Goal: Information Seeking & Learning: Learn about a topic

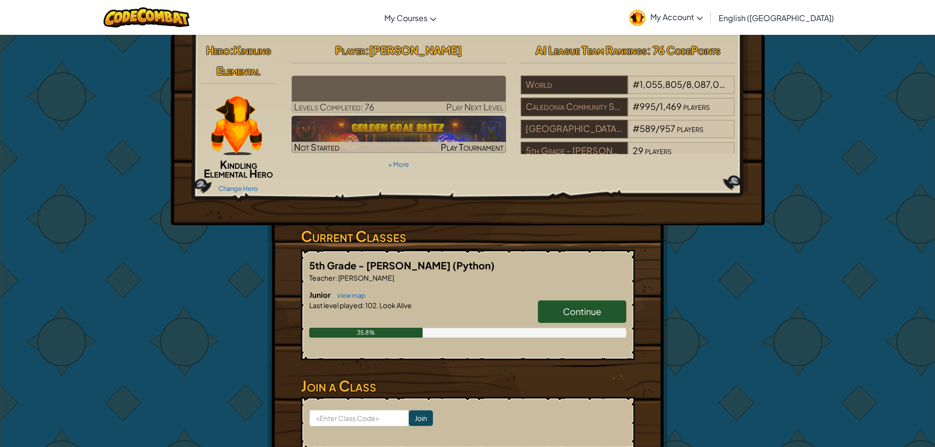
click at [372, 91] on img at bounding box center [398, 94] width 214 height 37
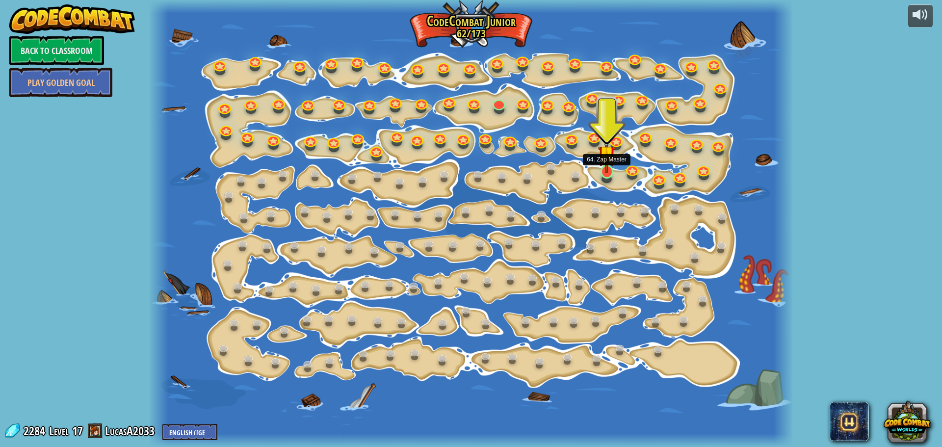
click at [603, 164] on img at bounding box center [606, 153] width 17 height 39
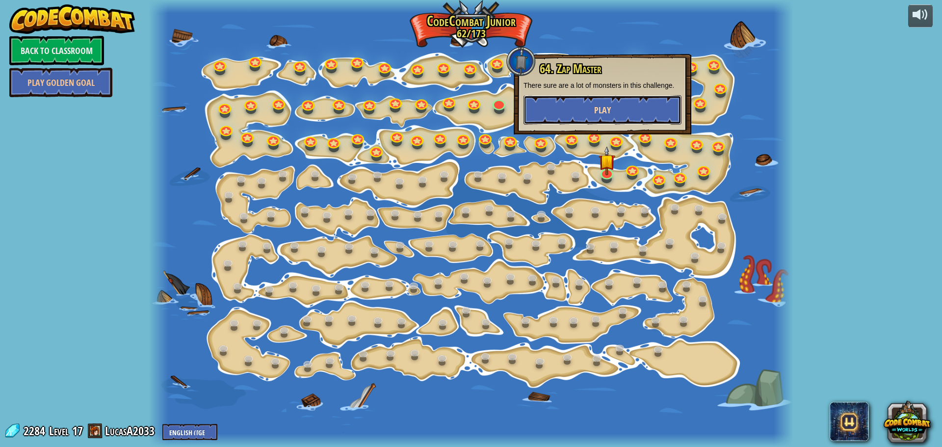
click at [584, 104] on button "Play" at bounding box center [603, 109] width 158 height 29
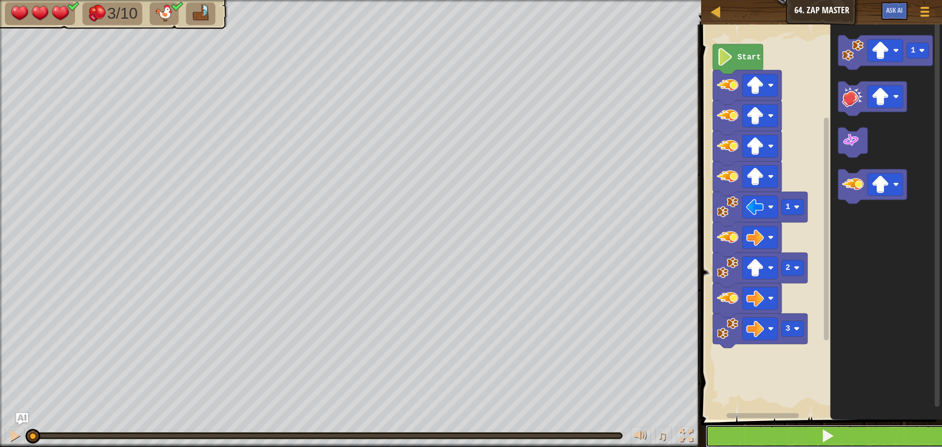
click at [827, 434] on span at bounding box center [828, 436] width 14 height 14
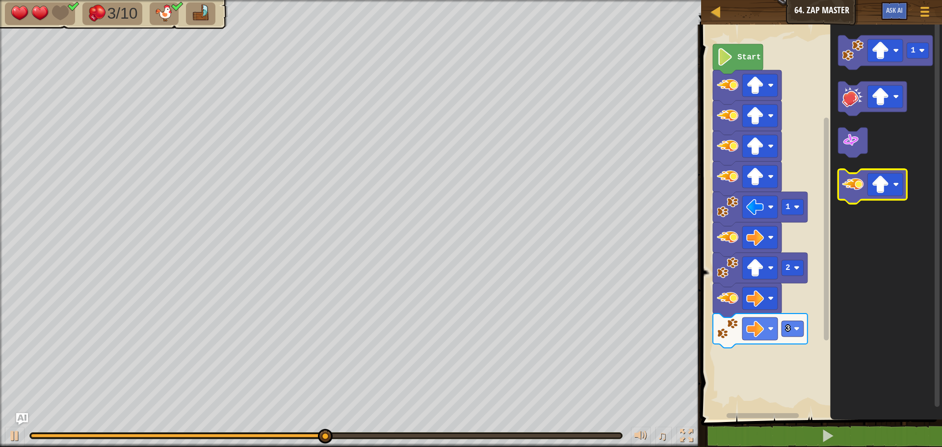
click at [848, 186] on image "Blockly Workspace" at bounding box center [853, 185] width 22 height 22
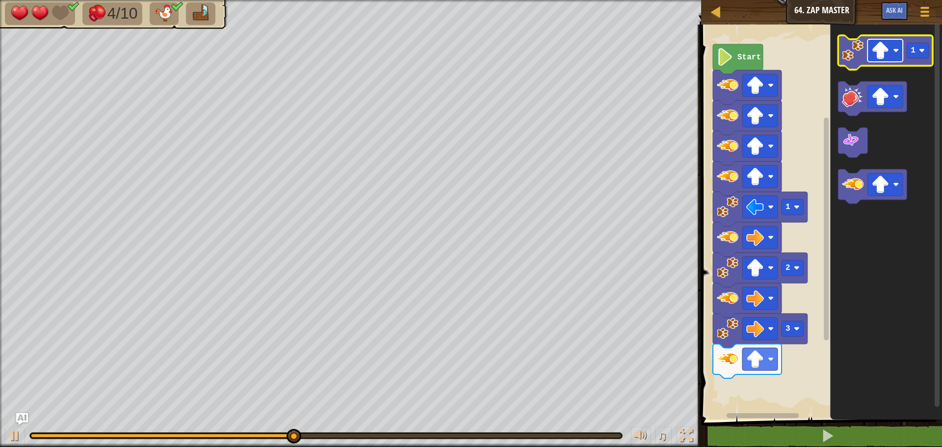
click at [873, 50] on image "Blockly Workspace" at bounding box center [881, 51] width 18 height 18
click at [842, 64] on icon "Blockly Workspace" at bounding box center [885, 52] width 95 height 34
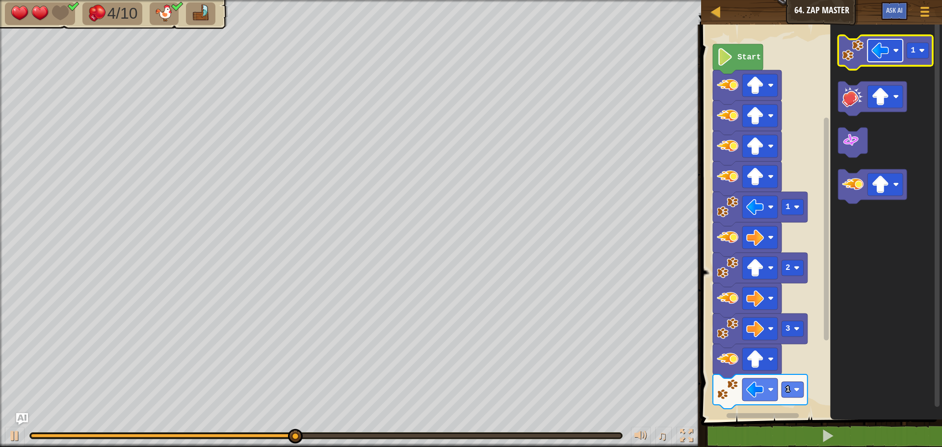
click at [882, 53] on image "Blockly Workspace" at bounding box center [881, 51] width 18 height 18
click at [850, 51] on image "Blockly Workspace" at bounding box center [853, 51] width 22 height 22
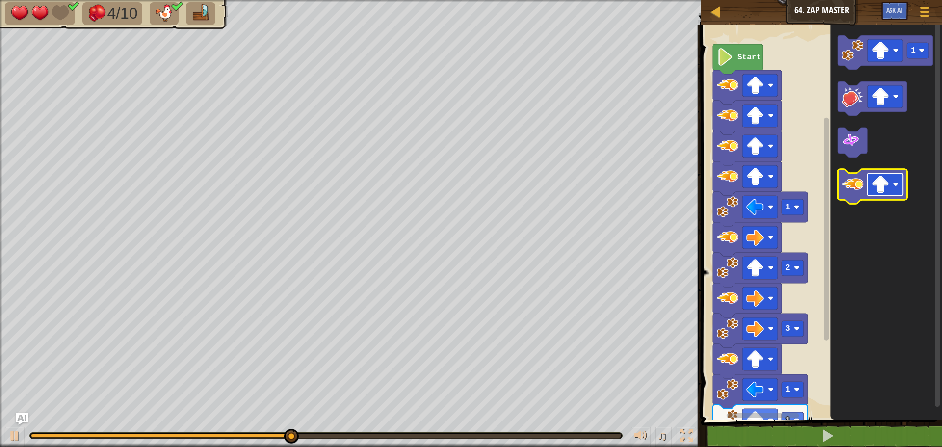
click at [895, 185] on image "Blockly Workspace" at bounding box center [896, 185] width 6 height 6
click at [850, 187] on image "Blockly Workspace" at bounding box center [853, 185] width 22 height 22
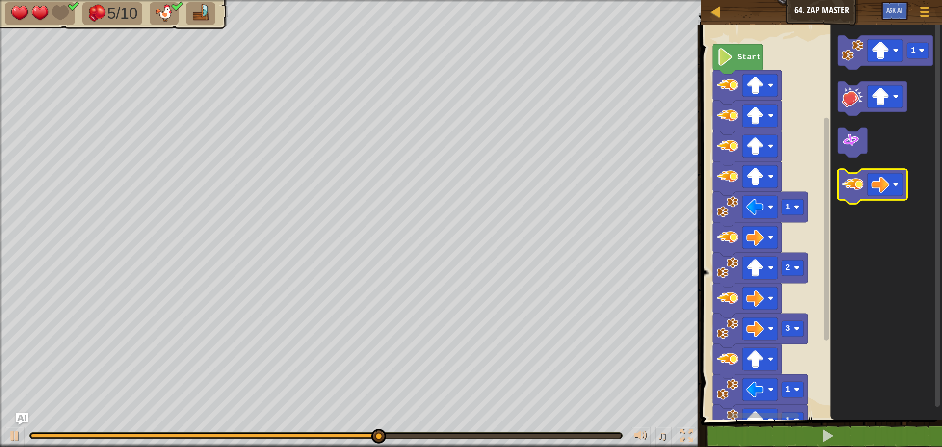
click at [857, 190] on image "Blockly Workspace" at bounding box center [853, 185] width 22 height 22
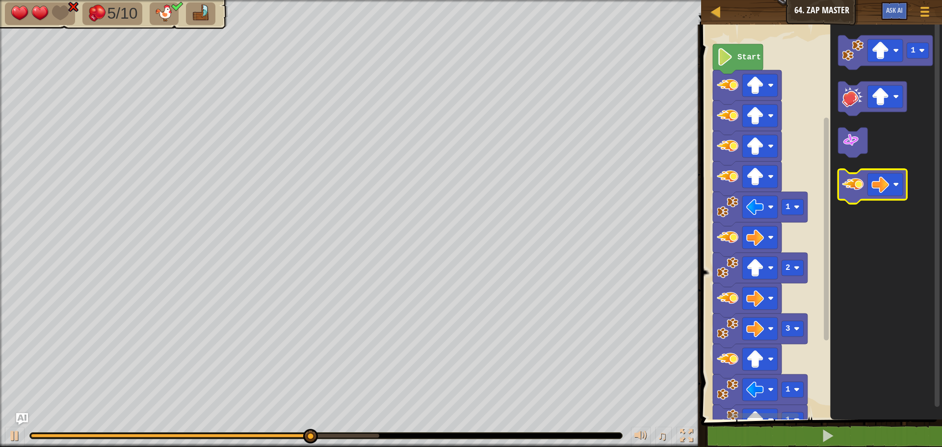
click at [857, 185] on image "Blockly Workspace" at bounding box center [853, 185] width 22 height 22
click at [857, 182] on image "Blockly Workspace" at bounding box center [853, 185] width 22 height 22
click at [857, 179] on image "Blockly Workspace" at bounding box center [853, 185] width 22 height 22
click at [858, 178] on image "Blockly Workspace" at bounding box center [853, 185] width 22 height 22
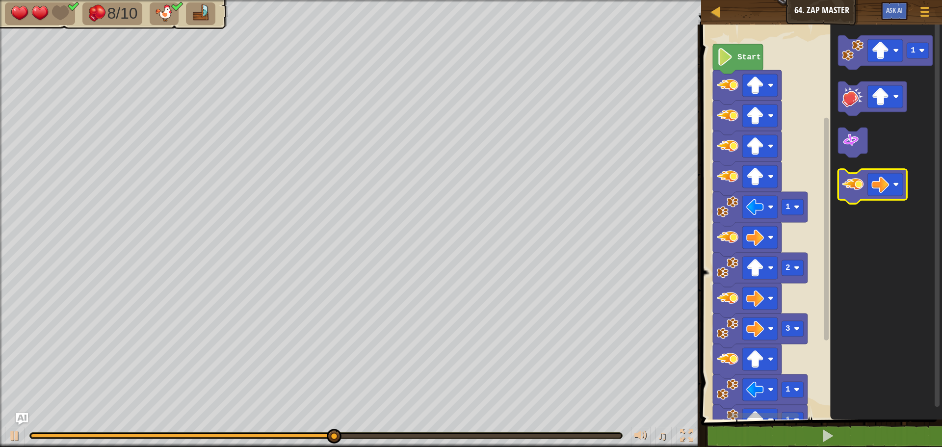
click at [858, 178] on image "Blockly Workspace" at bounding box center [853, 185] width 22 height 22
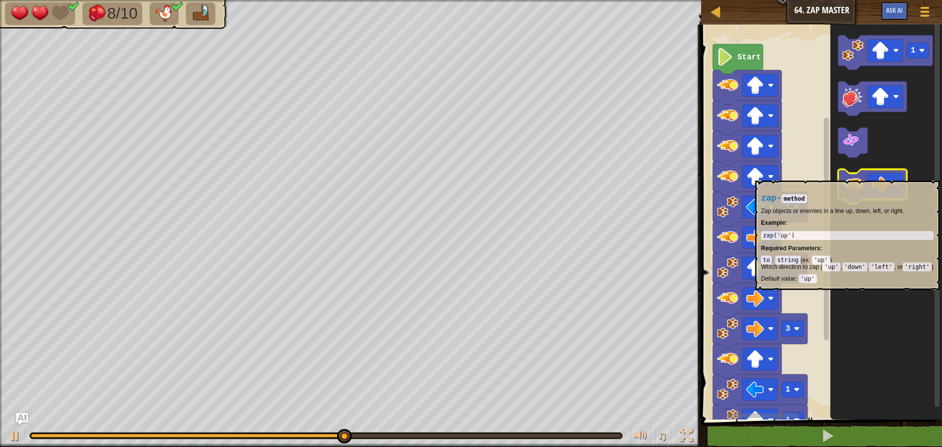
click at [859, 179] on image "Blockly Workspace" at bounding box center [853, 185] width 22 height 22
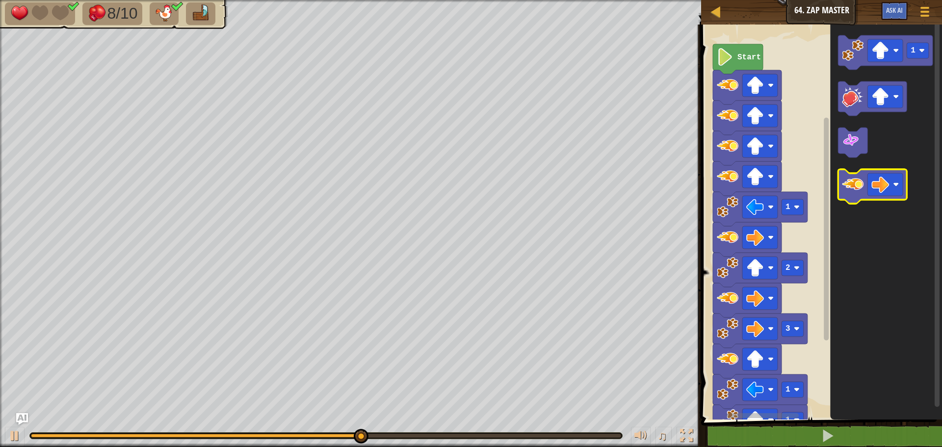
click at [854, 180] on image "Blockly Workspace" at bounding box center [853, 185] width 22 height 22
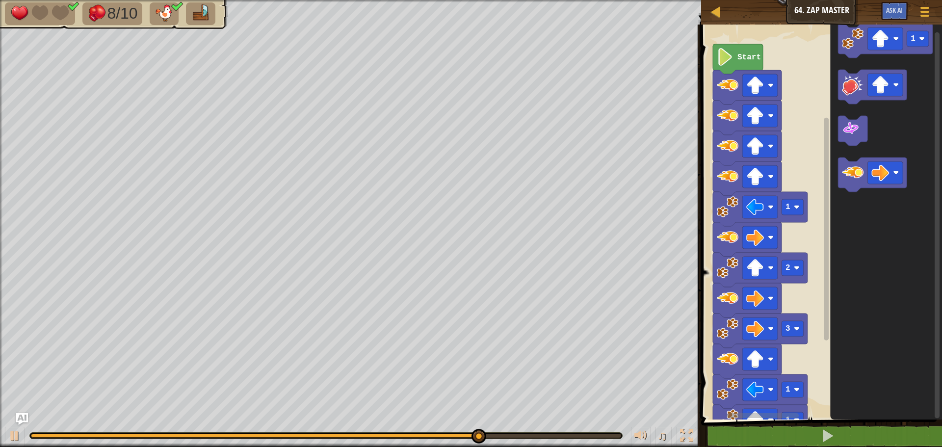
click at [934, 290] on rect "Blockly Workspace" at bounding box center [937, 225] width 5 height 386
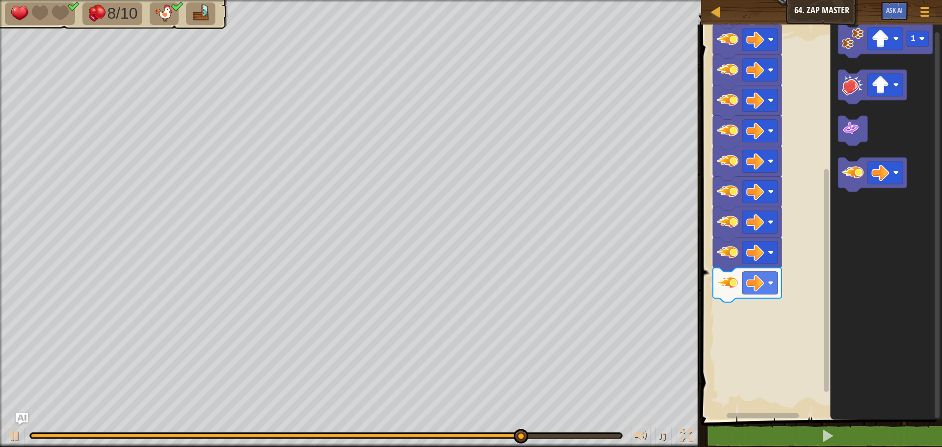
click at [837, 286] on div "3 1 1 2 1 Start 1" at bounding box center [820, 220] width 244 height 400
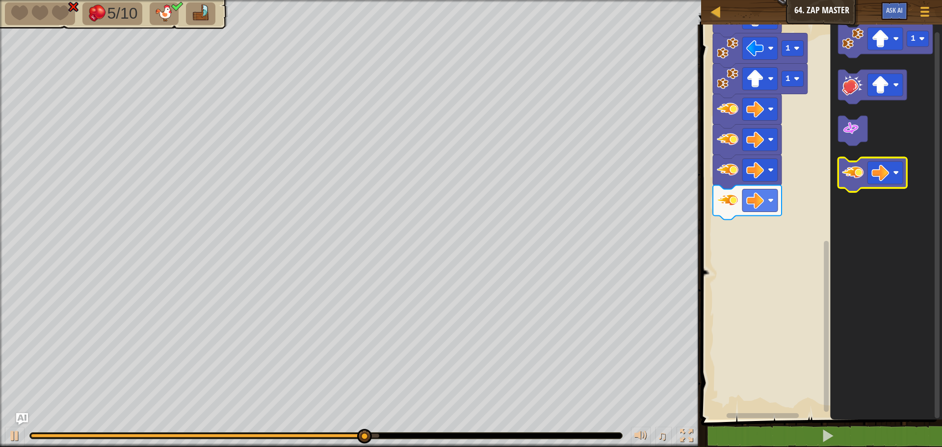
click at [852, 175] on image "Blockly Workspace" at bounding box center [853, 173] width 22 height 22
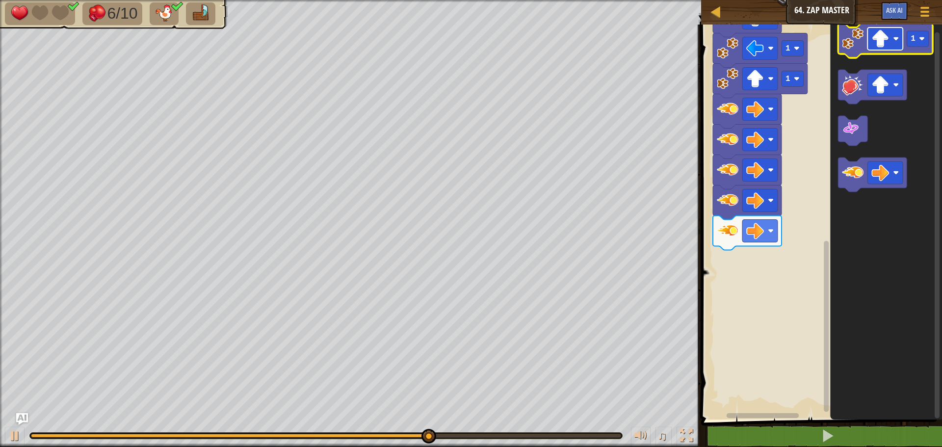
click at [883, 38] on image "Blockly Workspace" at bounding box center [881, 39] width 18 height 18
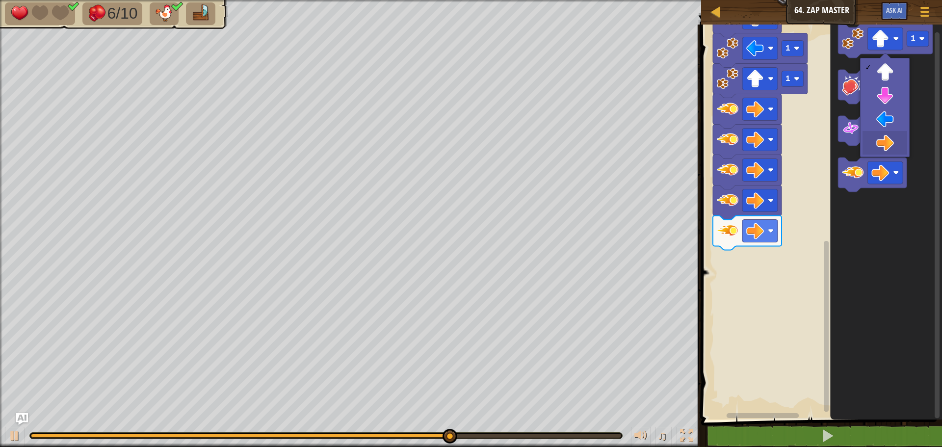
drag, startPoint x: 883, startPoint y: 140, endPoint x: 901, endPoint y: 104, distance: 40.6
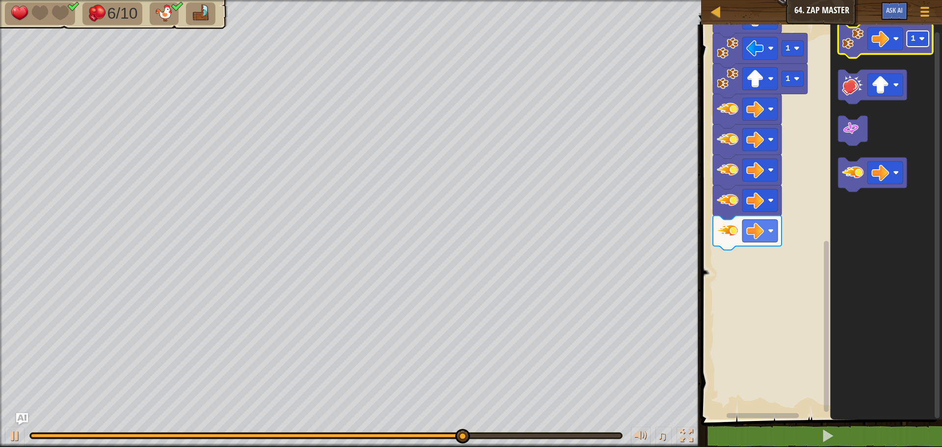
click at [920, 39] on image "Blockly Workspace" at bounding box center [922, 39] width 6 height 6
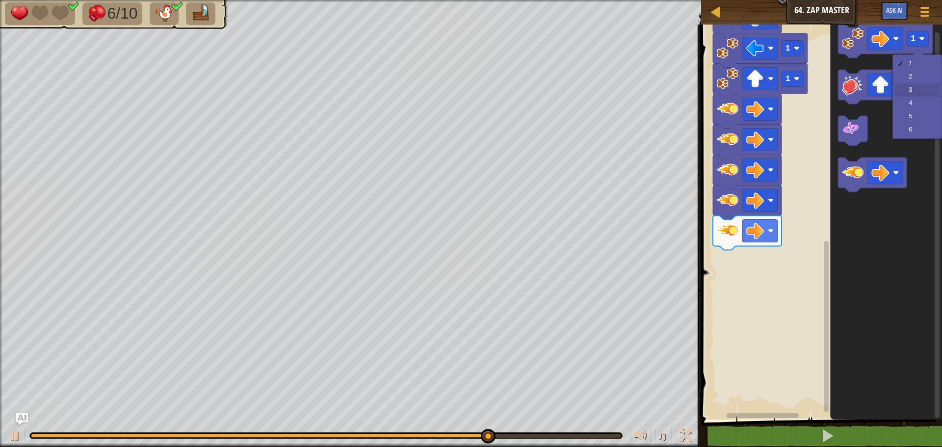
drag, startPoint x: 897, startPoint y: 91, endPoint x: 909, endPoint y: 74, distance: 21.5
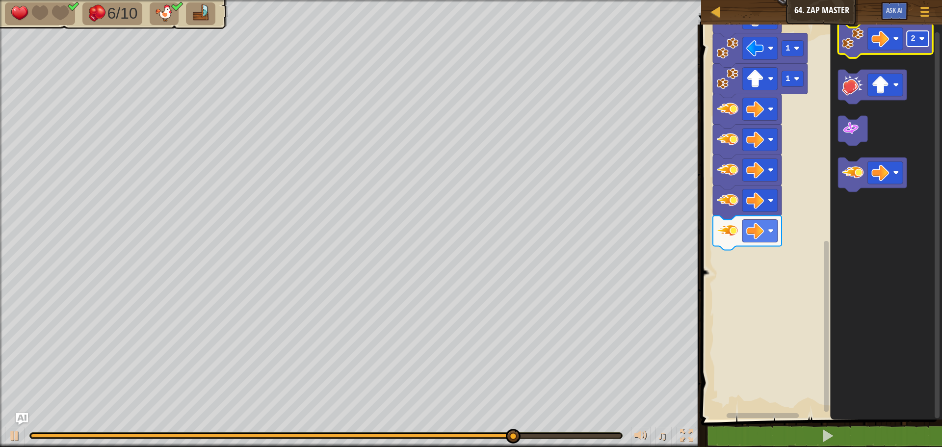
click at [911, 40] on text "2" at bounding box center [913, 38] width 5 height 9
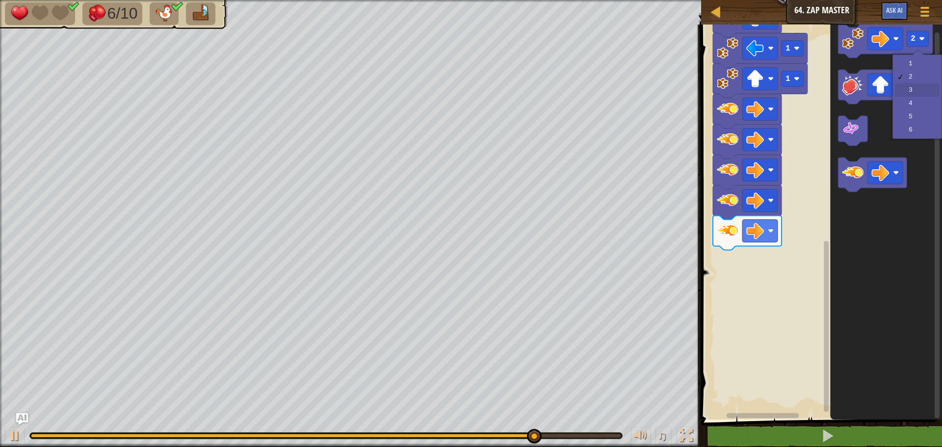
drag, startPoint x: 902, startPoint y: 93, endPoint x: 905, endPoint y: 86, distance: 7.5
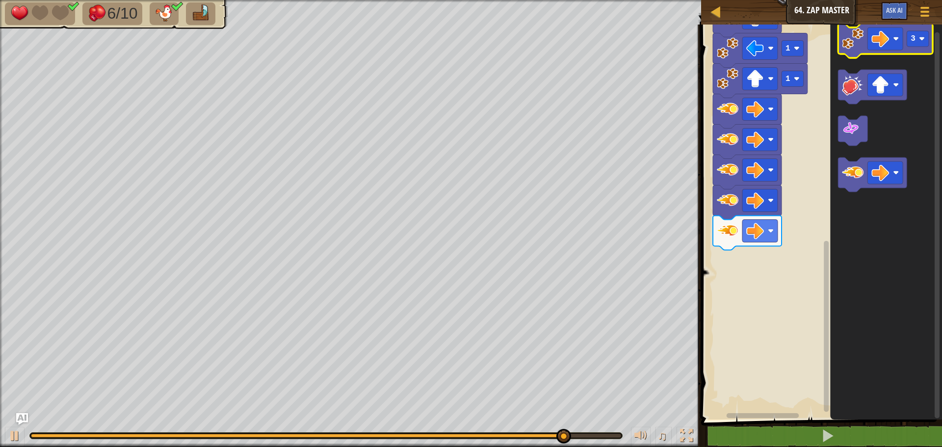
click at [846, 36] on image "Blockly Workspace" at bounding box center [853, 39] width 22 height 22
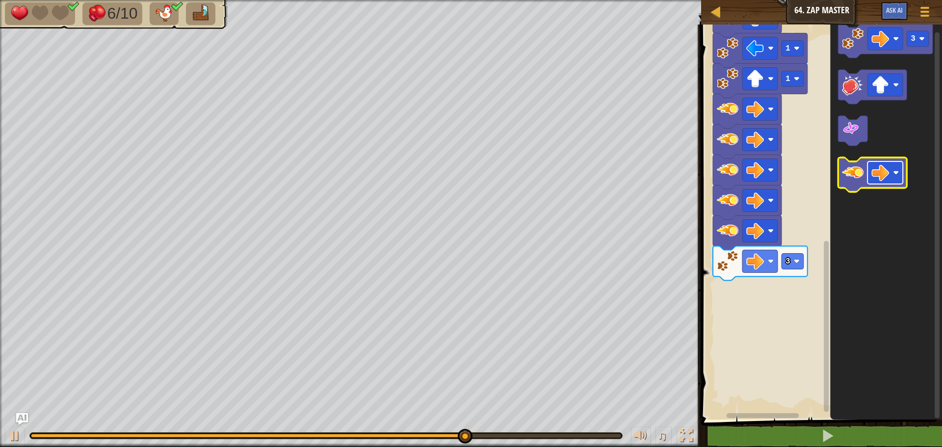
click at [882, 167] on image "Blockly Workspace" at bounding box center [881, 173] width 18 height 18
click at [864, 180] on icon "Blockly Workspace" at bounding box center [872, 175] width 69 height 34
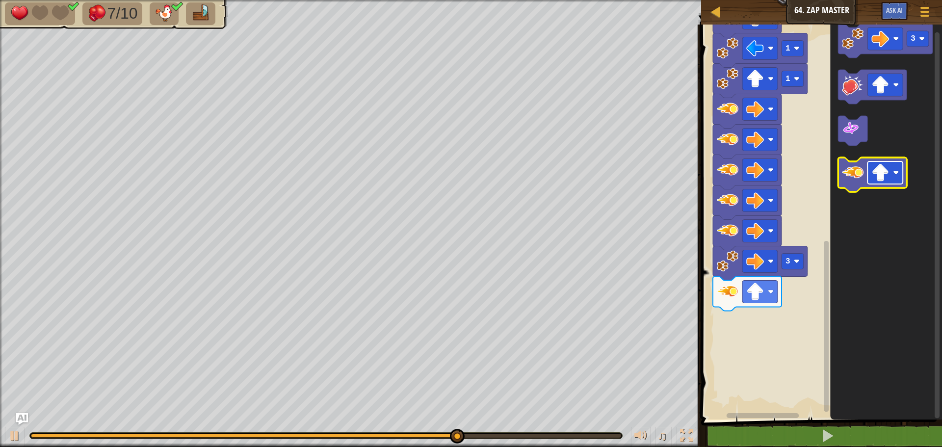
click at [873, 171] on g "Blockly Workspace" at bounding box center [885, 172] width 35 height 23
click at [844, 175] on image "Blockly Workspace" at bounding box center [853, 173] width 22 height 22
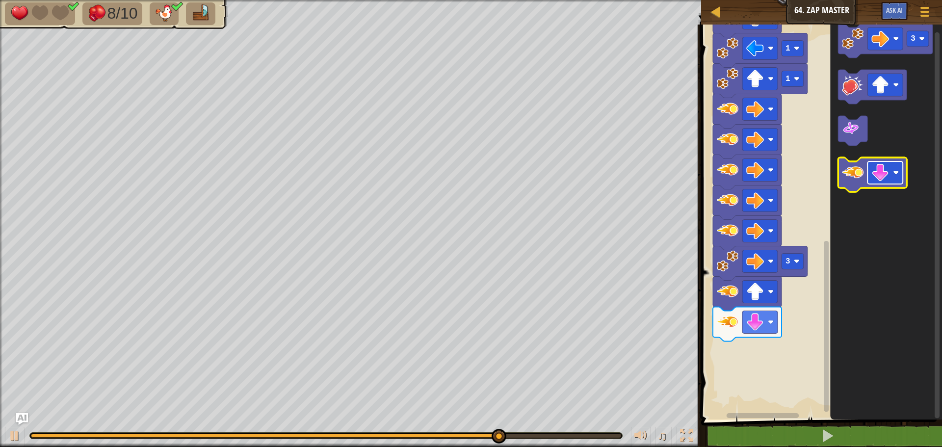
click at [871, 169] on rect "Blockly Workspace" at bounding box center [885, 172] width 35 height 23
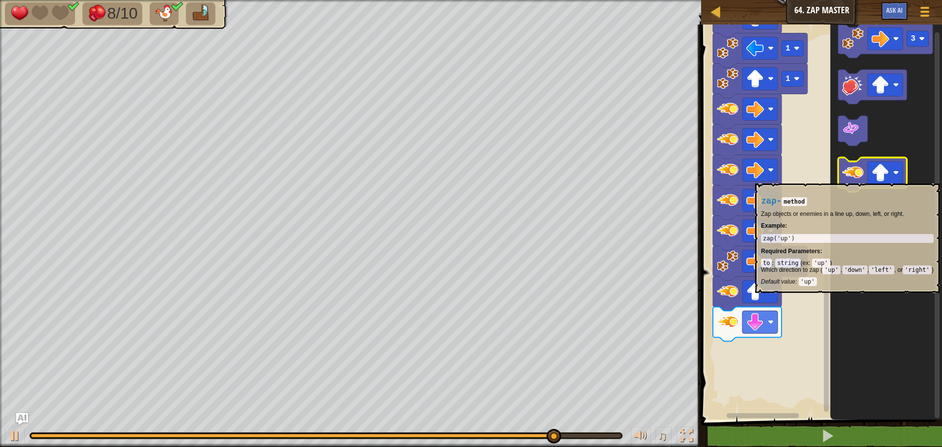
click at [854, 179] on image "Blockly Workspace" at bounding box center [853, 173] width 22 height 22
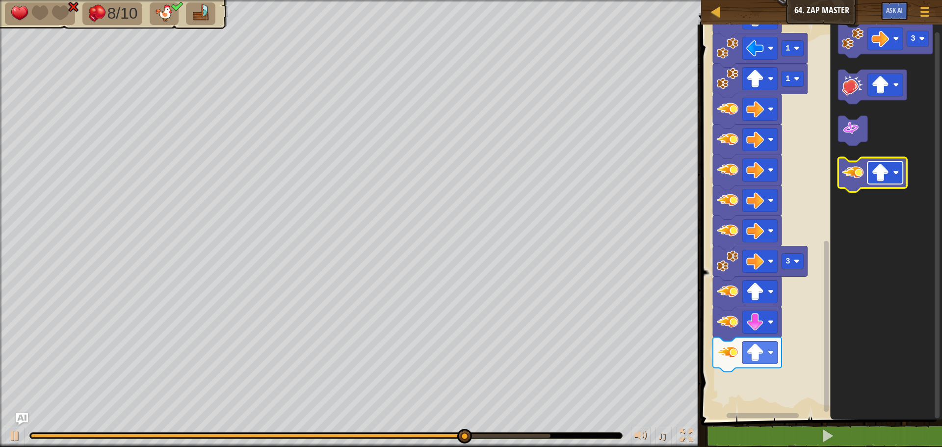
click at [888, 168] on image "Blockly Workspace" at bounding box center [881, 173] width 18 height 18
click at [854, 178] on image "Blockly Workspace" at bounding box center [853, 173] width 22 height 22
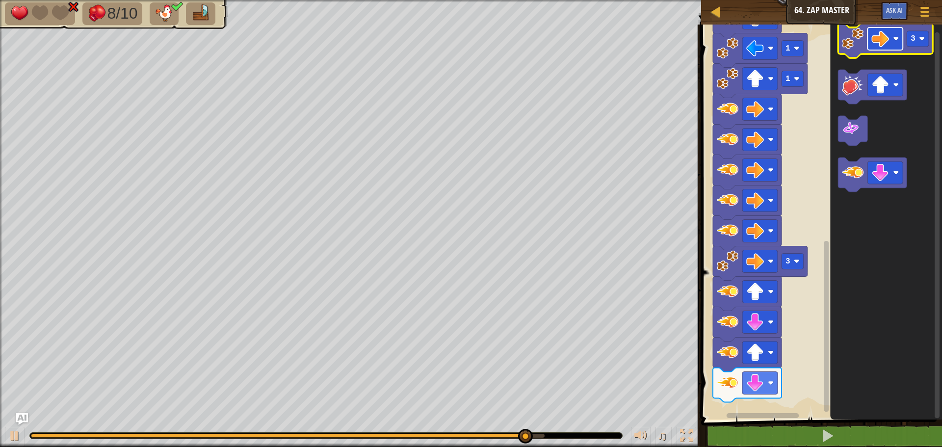
click at [874, 42] on image "Blockly Workspace" at bounding box center [881, 39] width 18 height 18
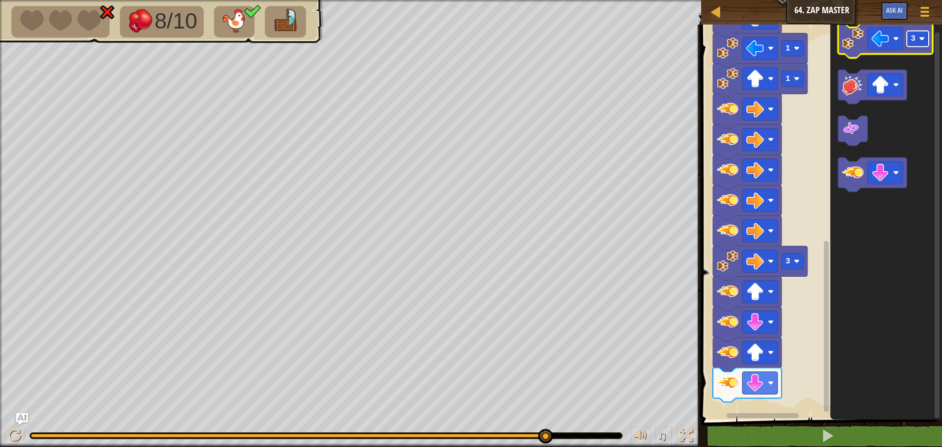
click at [911, 34] on text "3" at bounding box center [913, 38] width 5 height 9
click at [846, 35] on image "Blockly Workspace" at bounding box center [853, 39] width 22 height 22
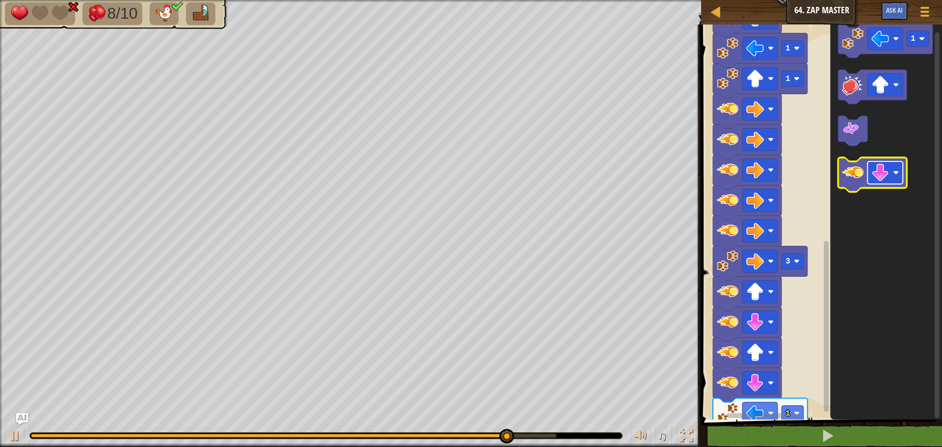
click at [878, 169] on image "Blockly Workspace" at bounding box center [881, 173] width 18 height 18
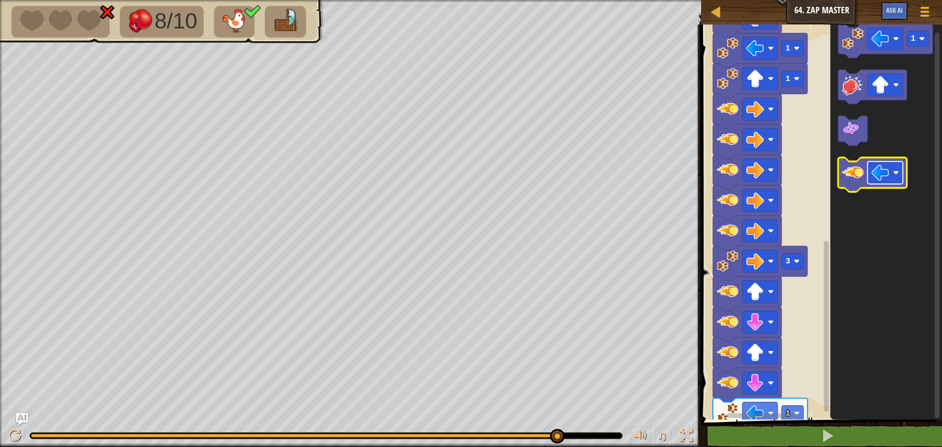
click at [885, 178] on image "Blockly Workspace" at bounding box center [881, 173] width 18 height 18
click at [842, 178] on icon "Blockly Workspace" at bounding box center [872, 175] width 69 height 34
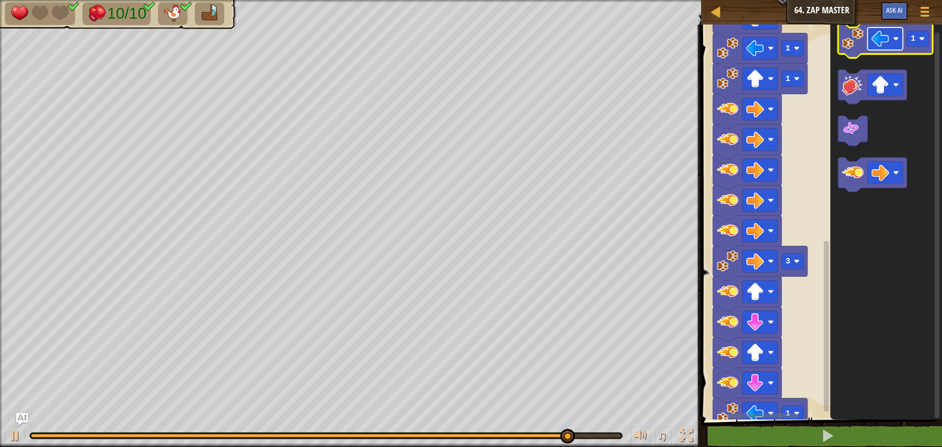
click at [887, 42] on image "Blockly Workspace" at bounding box center [881, 39] width 18 height 18
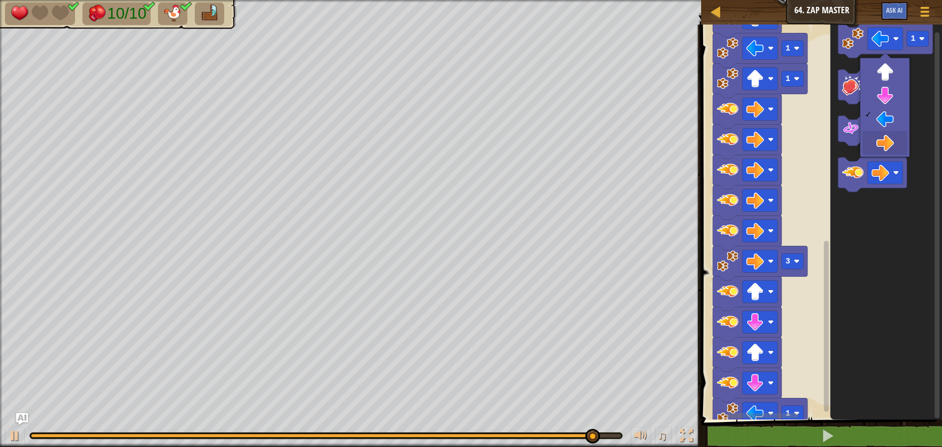
drag, startPoint x: 871, startPoint y: 141, endPoint x: 874, endPoint y: 129, distance: 12.7
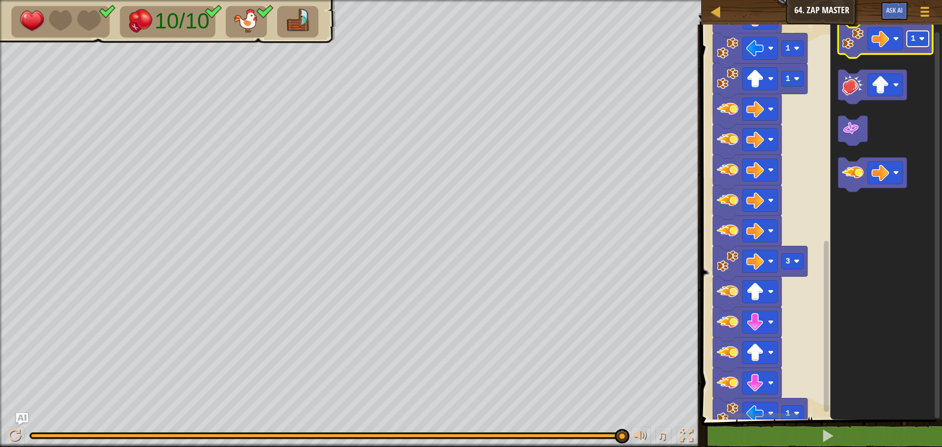
click at [913, 38] on text "1" at bounding box center [913, 38] width 5 height 9
click at [918, 45] on rect "Blockly Workspace" at bounding box center [918, 39] width 22 height 16
click at [846, 42] on image "Blockly Workspace" at bounding box center [853, 39] width 22 height 22
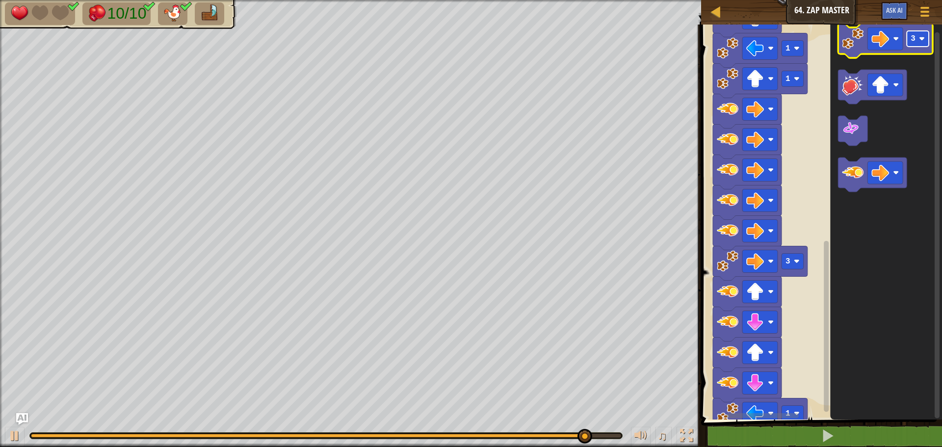
click at [915, 34] on text "3" at bounding box center [913, 38] width 5 height 9
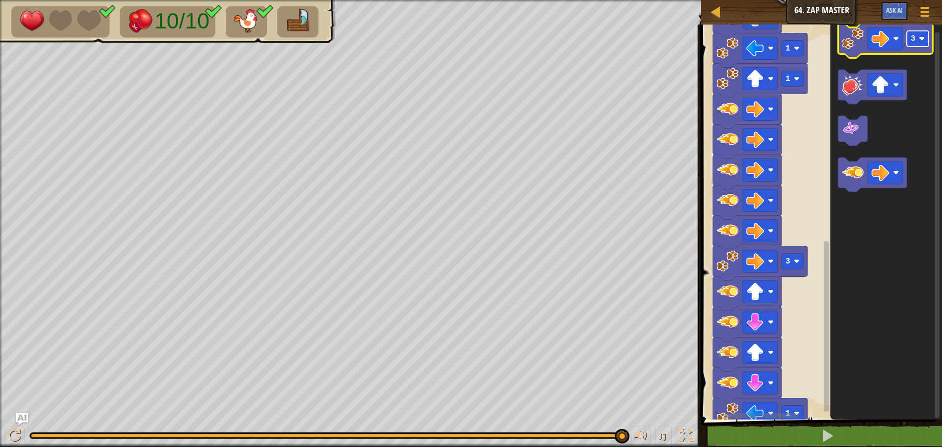
click at [914, 46] on rect "Blockly Workspace" at bounding box center [918, 39] width 22 height 16
click at [846, 37] on image "Blockly Workspace" at bounding box center [853, 39] width 22 height 22
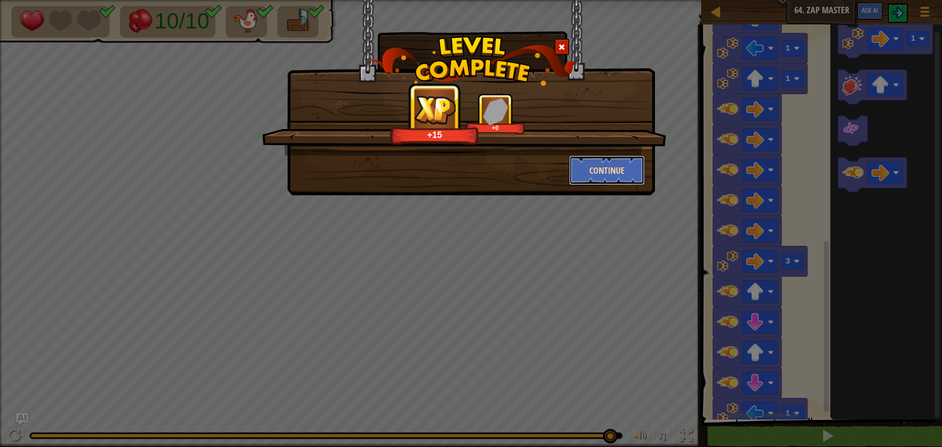
click at [615, 174] on button "Continue" at bounding box center [607, 170] width 76 height 29
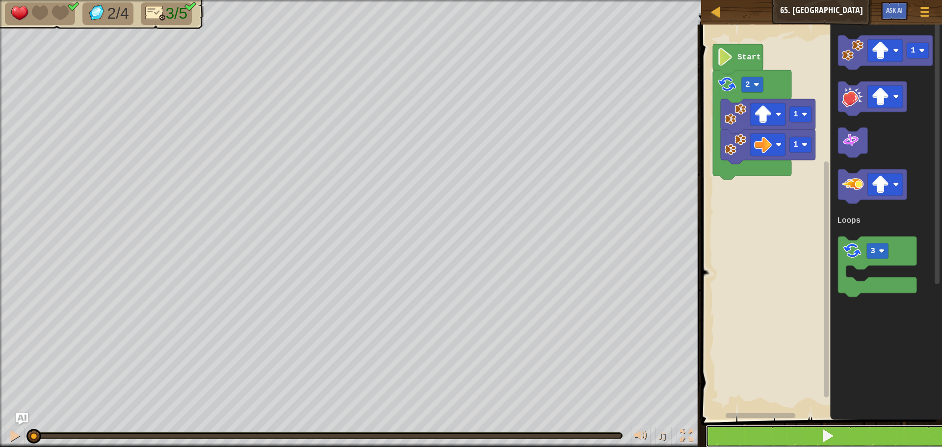
click at [785, 434] on button at bounding box center [828, 436] width 244 height 23
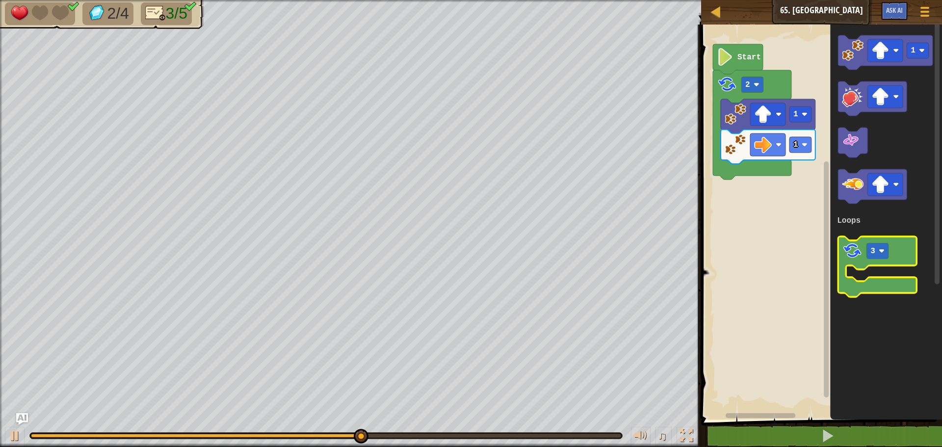
click at [842, 248] on icon "Blockly Workspace" at bounding box center [877, 267] width 79 height 60
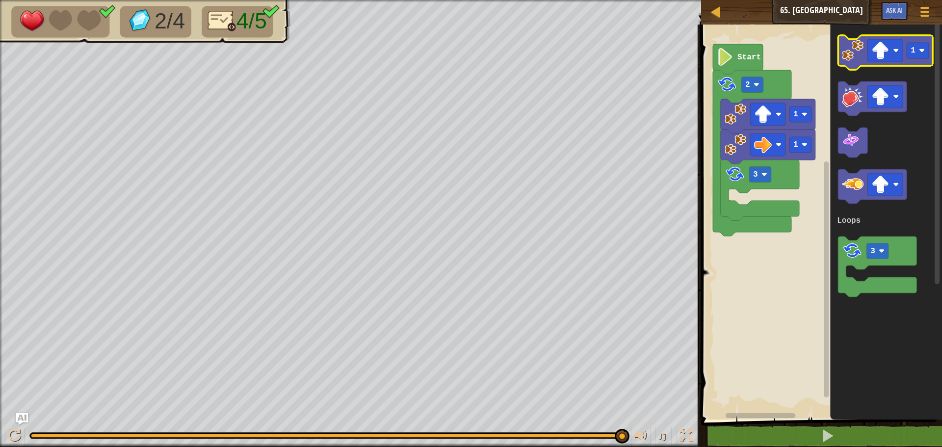
click at [845, 59] on image "Blockly Workspace" at bounding box center [853, 51] width 22 height 22
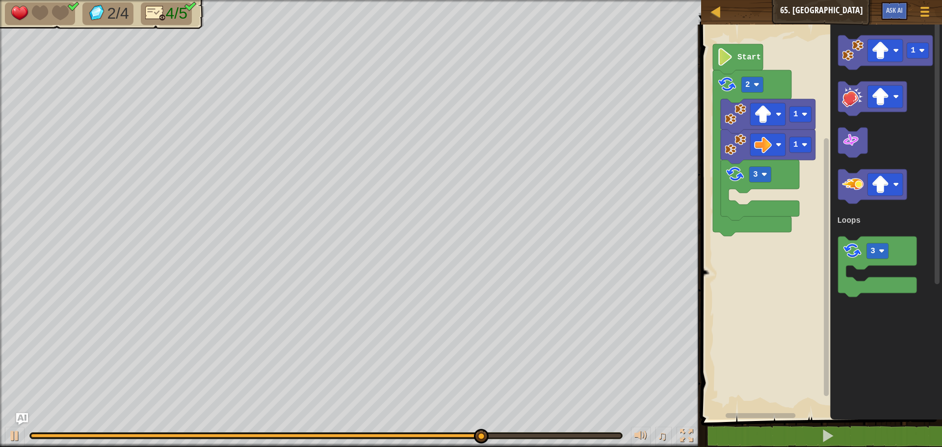
click at [830, 87] on icon "1 3 Loops" at bounding box center [886, 220] width 112 height 400
click at [847, 122] on icon "1 3 Loops" at bounding box center [886, 220] width 112 height 400
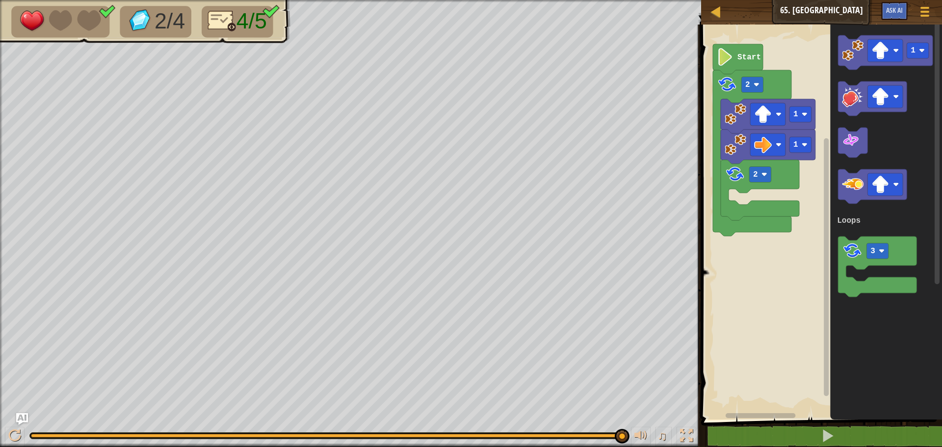
click at [839, 71] on icon "1 3 Loops" at bounding box center [886, 220] width 112 height 400
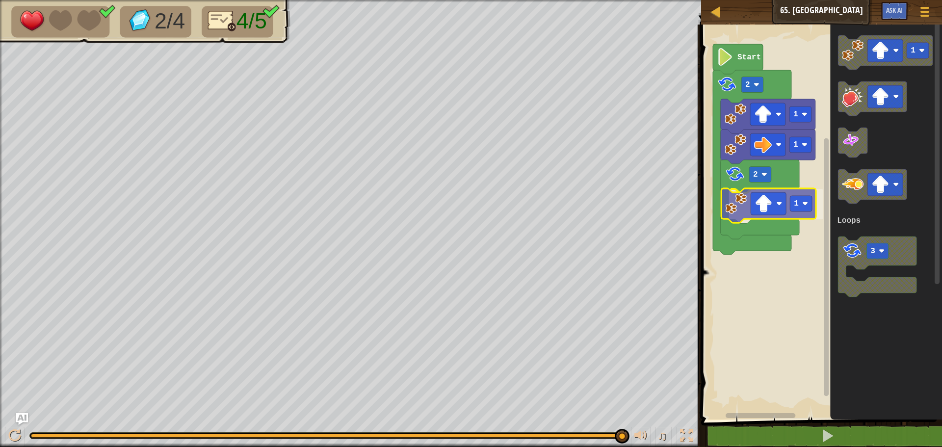
click at [728, 203] on div "Loops Start 2 1 1 2 1 1 3 Loops 1" at bounding box center [820, 220] width 244 height 400
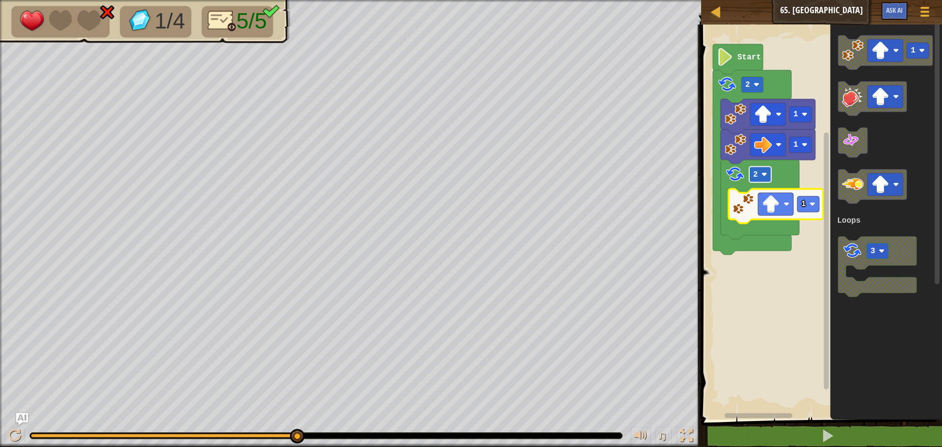
click at [758, 176] on g "2" at bounding box center [760, 175] width 22 height 16
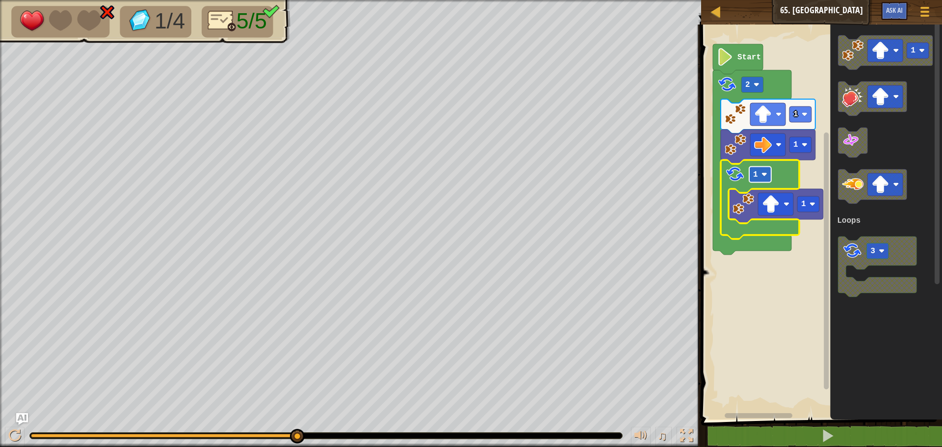
click at [762, 175] on g "1" at bounding box center [760, 175] width 22 height 16
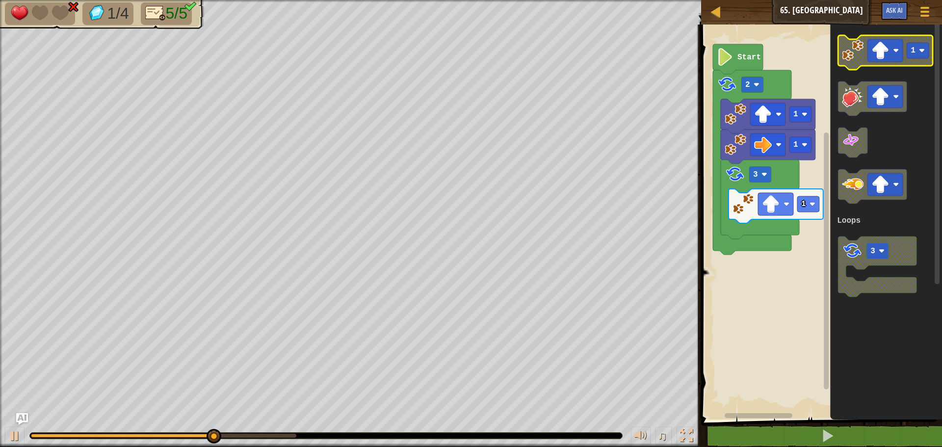
click at [878, 54] on image "Blockly Workspace" at bounding box center [881, 51] width 18 height 18
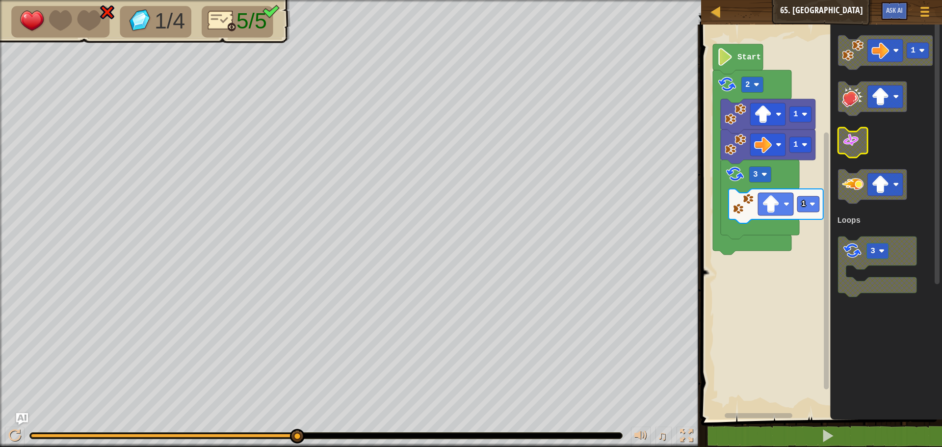
click at [868, 36] on g "1" at bounding box center [885, 52] width 95 height 34
click at [854, 57] on image "Blockly Workspace" at bounding box center [853, 51] width 22 height 22
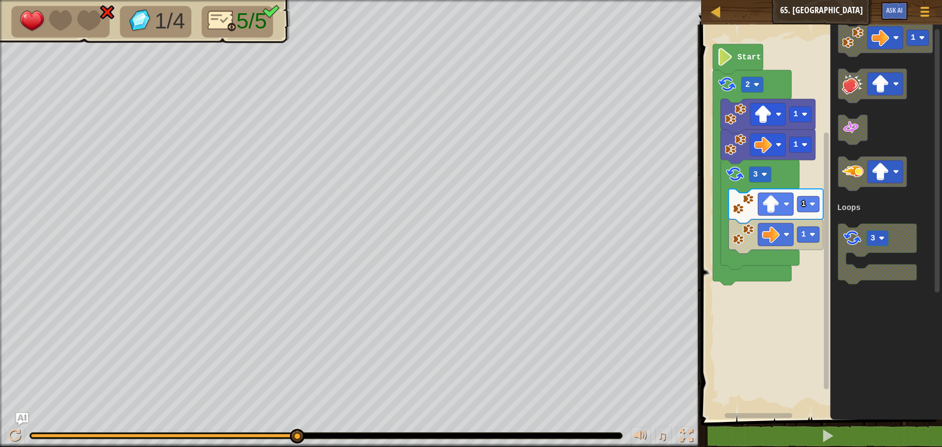
click at [858, 47] on image "Blockly Workspace" at bounding box center [853, 38] width 22 height 22
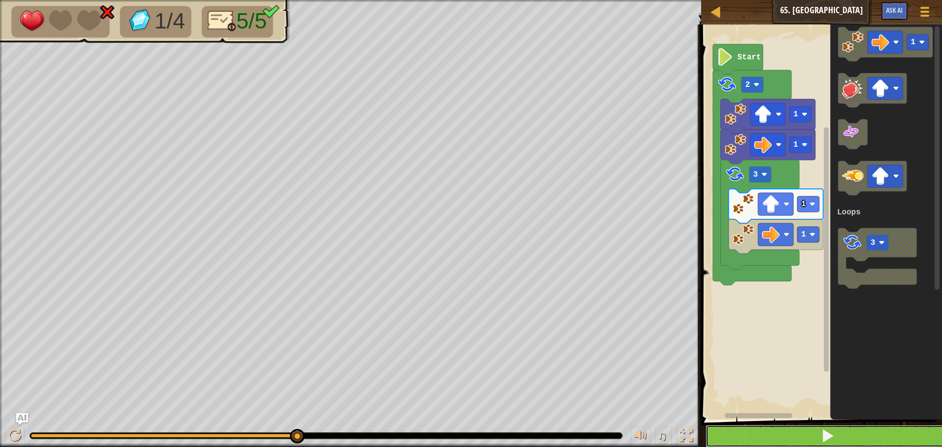
click at [822, 435] on span at bounding box center [828, 436] width 14 height 14
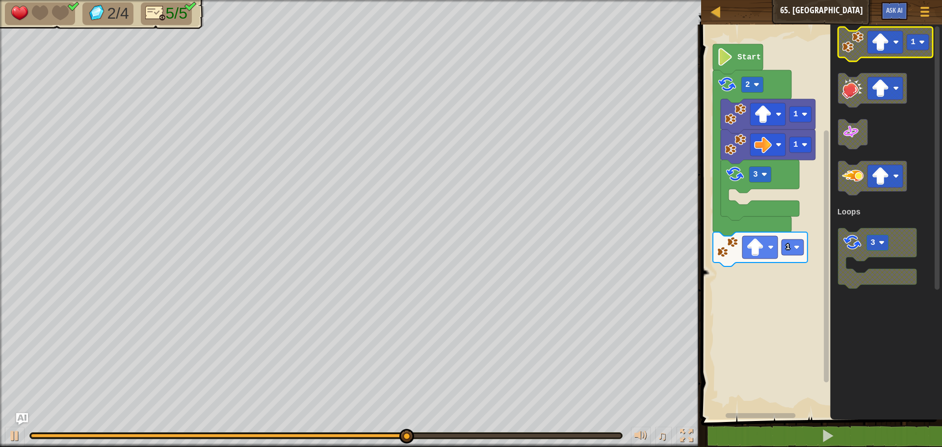
click at [878, 38] on image "Blockly Workspace" at bounding box center [881, 42] width 18 height 18
click at [840, 45] on icon "Blockly Workspace" at bounding box center [885, 44] width 95 height 34
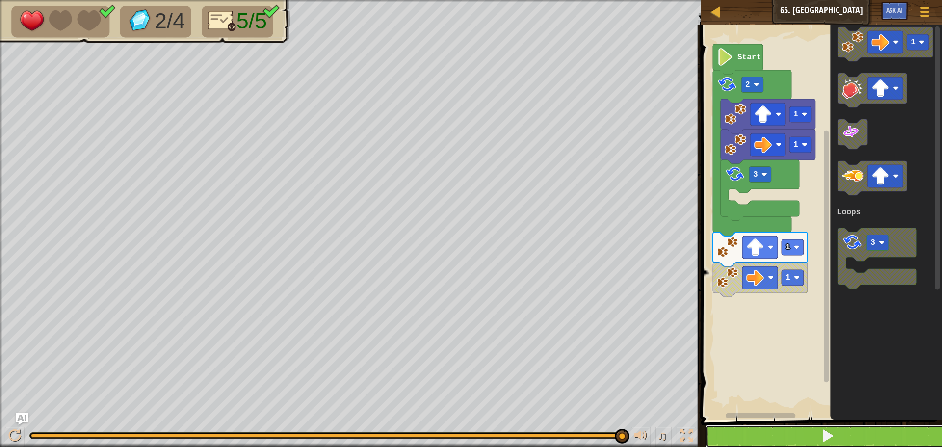
click at [793, 432] on button at bounding box center [828, 436] width 244 height 23
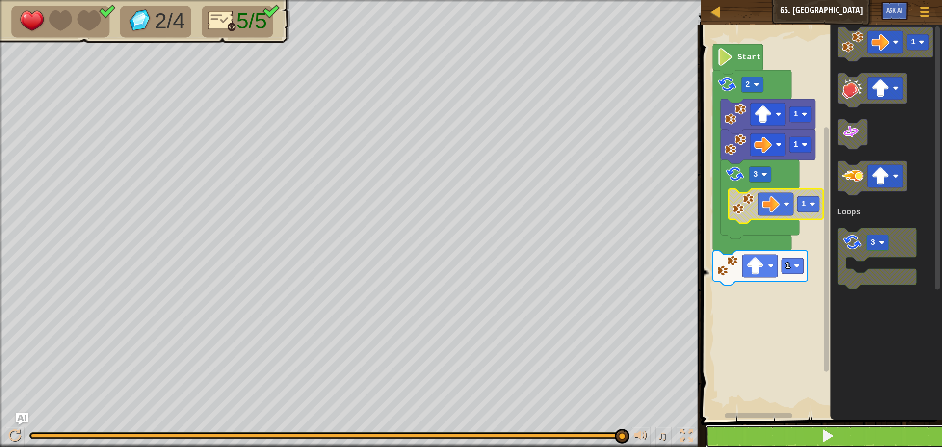
click at [788, 433] on button at bounding box center [828, 436] width 244 height 23
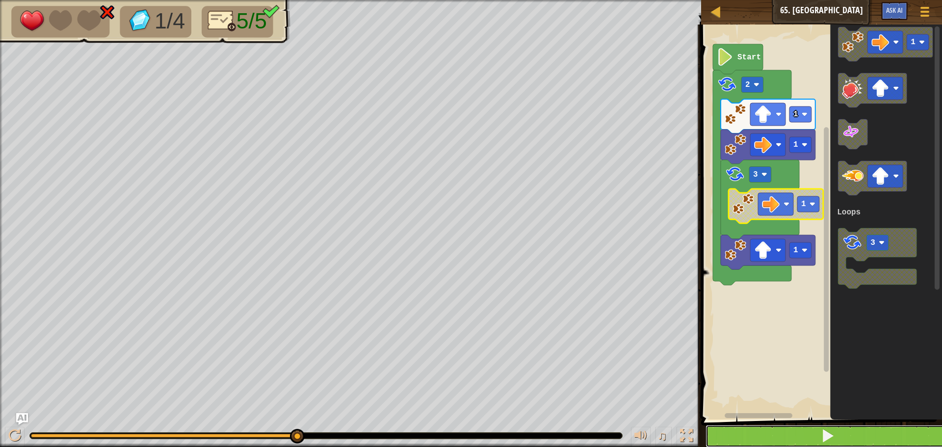
click at [764, 427] on button at bounding box center [828, 436] width 244 height 23
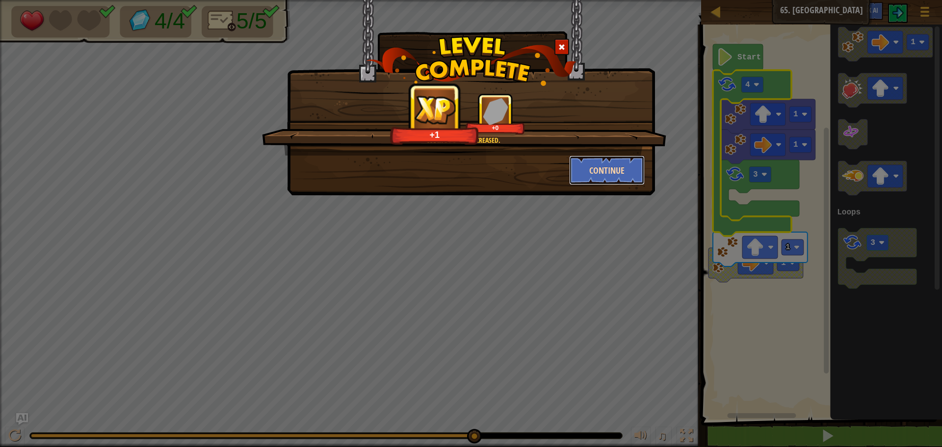
click at [638, 171] on button "Continue" at bounding box center [607, 170] width 76 height 29
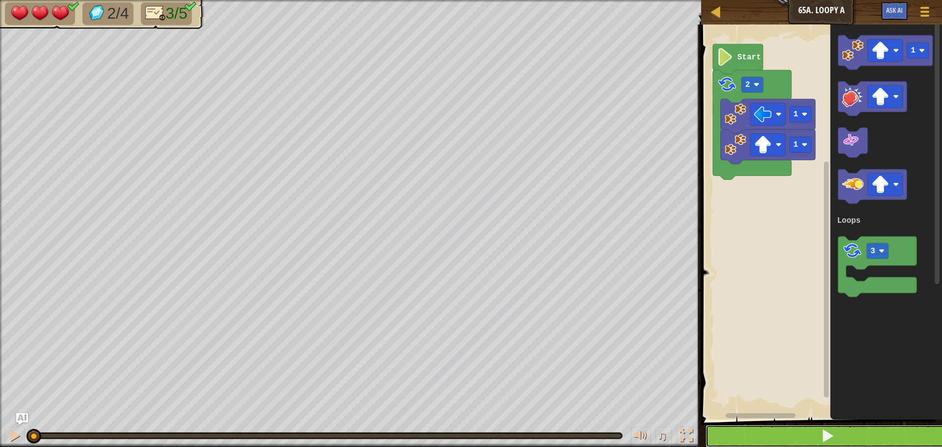
click at [710, 426] on button at bounding box center [828, 436] width 244 height 23
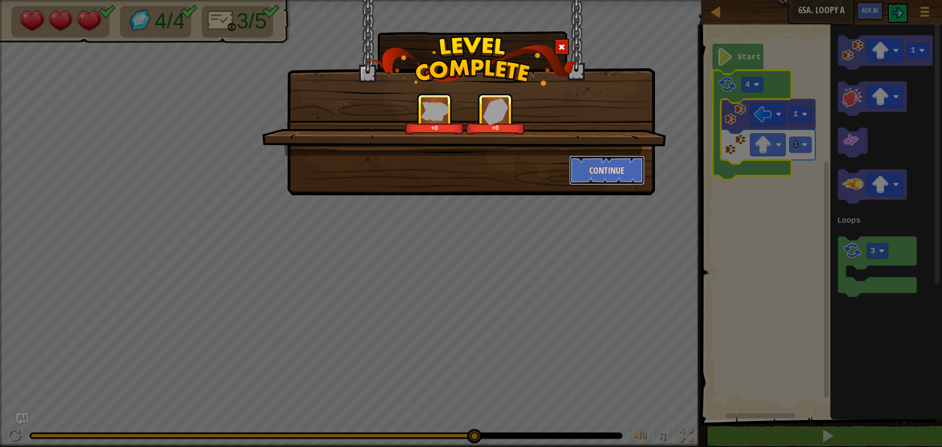
click at [581, 165] on button "Continue" at bounding box center [607, 170] width 76 height 29
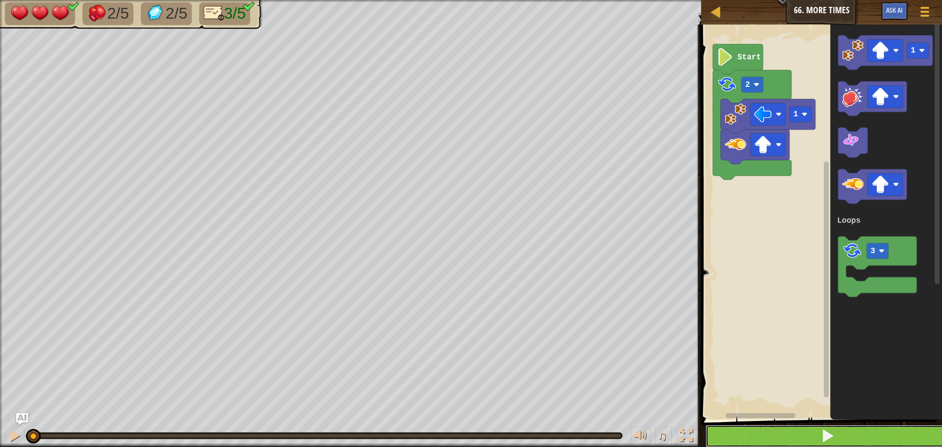
click at [824, 437] on span at bounding box center [828, 436] width 14 height 14
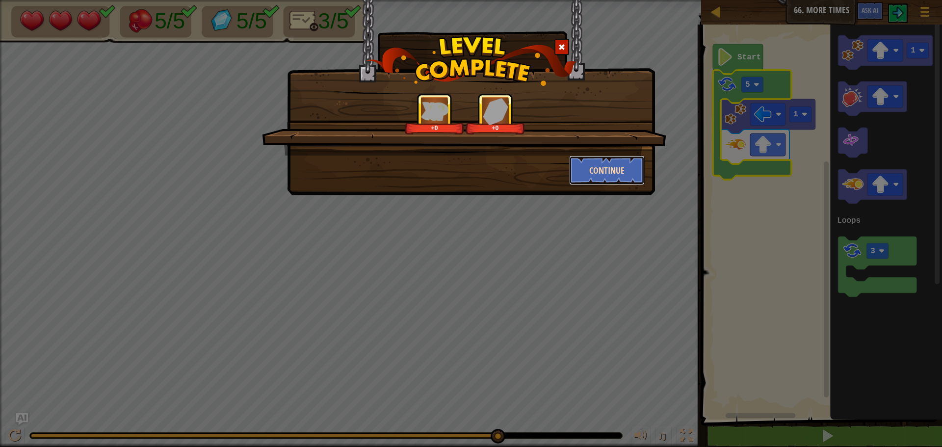
click at [595, 175] on button "Continue" at bounding box center [607, 170] width 76 height 29
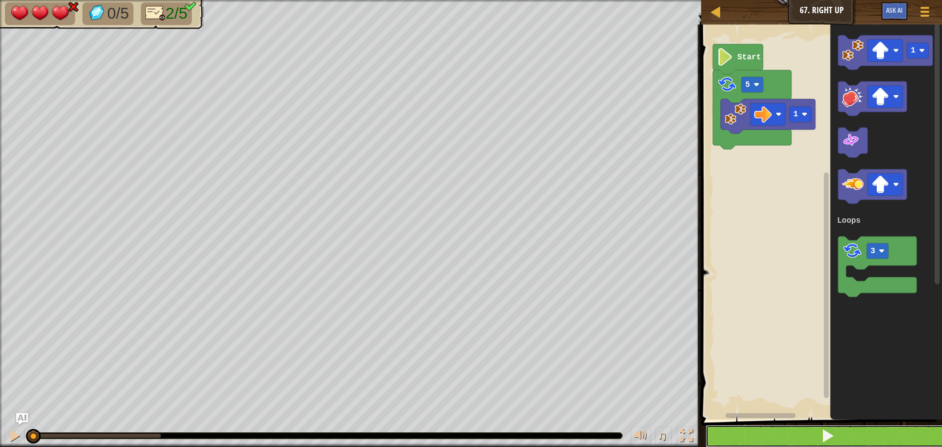
click at [763, 427] on button at bounding box center [828, 436] width 244 height 23
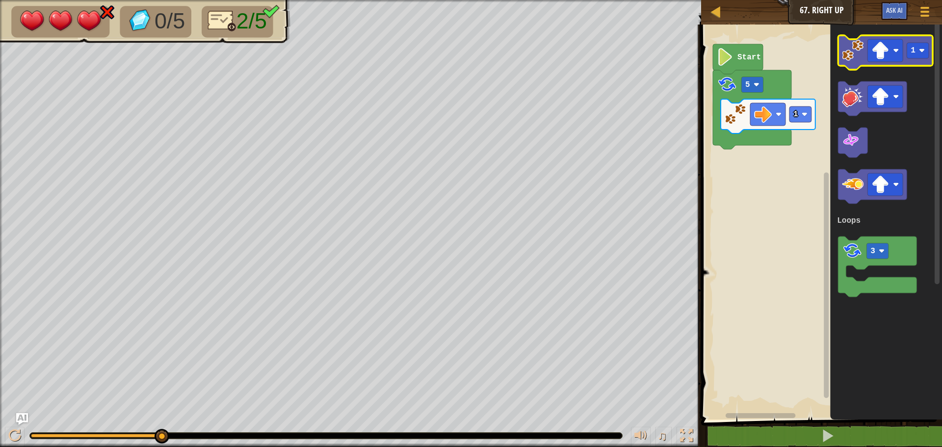
click at [854, 59] on image "Blockly Workspace" at bounding box center [853, 51] width 22 height 22
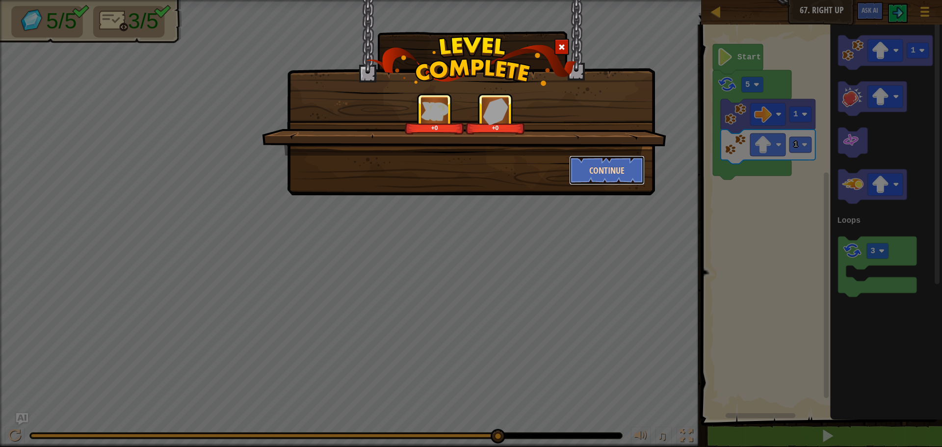
click at [582, 170] on button "Continue" at bounding box center [607, 170] width 76 height 29
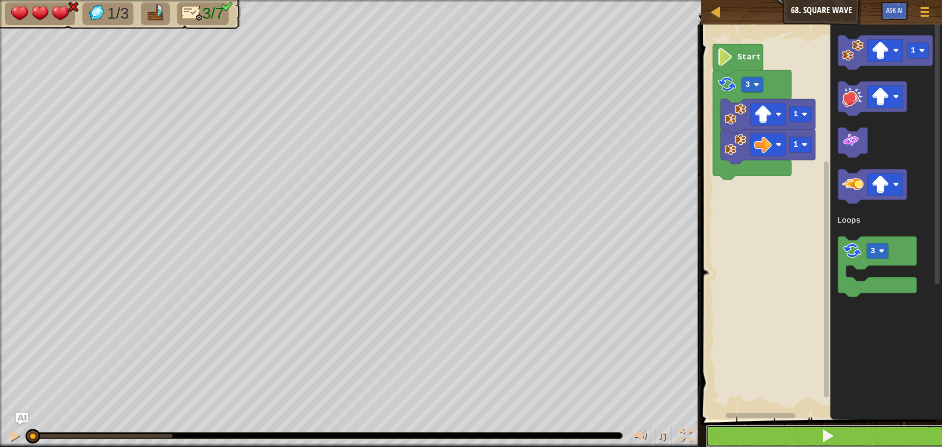
click at [765, 430] on button at bounding box center [828, 436] width 244 height 23
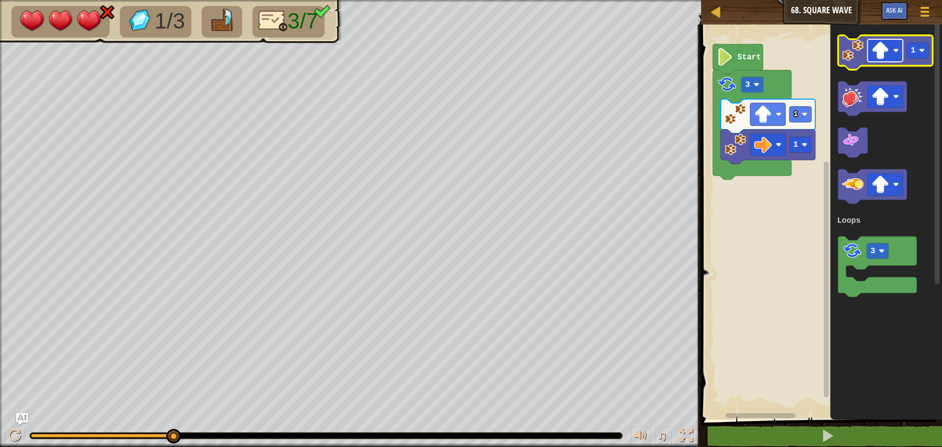
click at [890, 45] on rect "Blockly Workspace" at bounding box center [885, 50] width 35 height 23
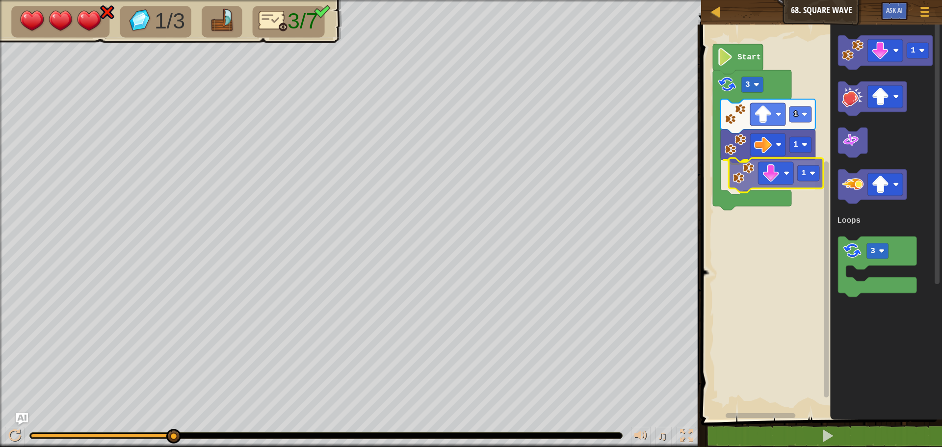
click at [748, 149] on div "Loops 1 1 1 3 Start 1 3 Loops 1" at bounding box center [820, 220] width 244 height 400
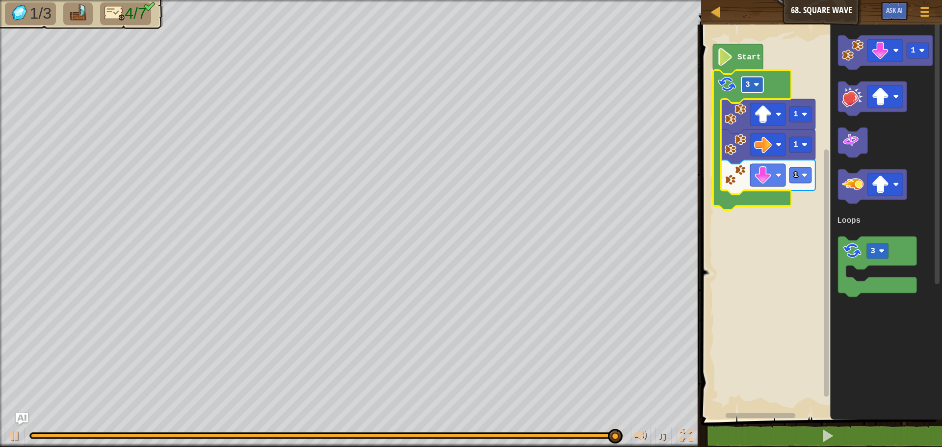
click at [752, 88] on rect "Blockly Workspace" at bounding box center [752, 85] width 22 height 16
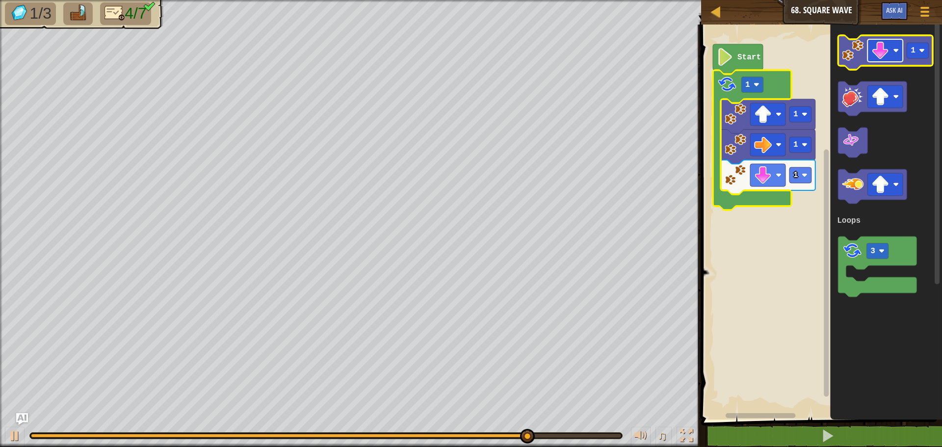
click at [891, 51] on rect "Blockly Workspace" at bounding box center [885, 50] width 35 height 23
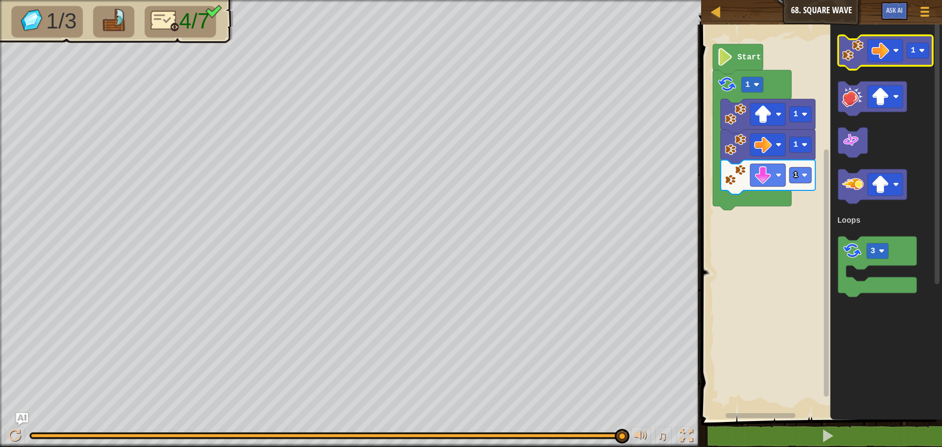
click at [851, 51] on image "Blockly Workspace" at bounding box center [853, 51] width 22 height 22
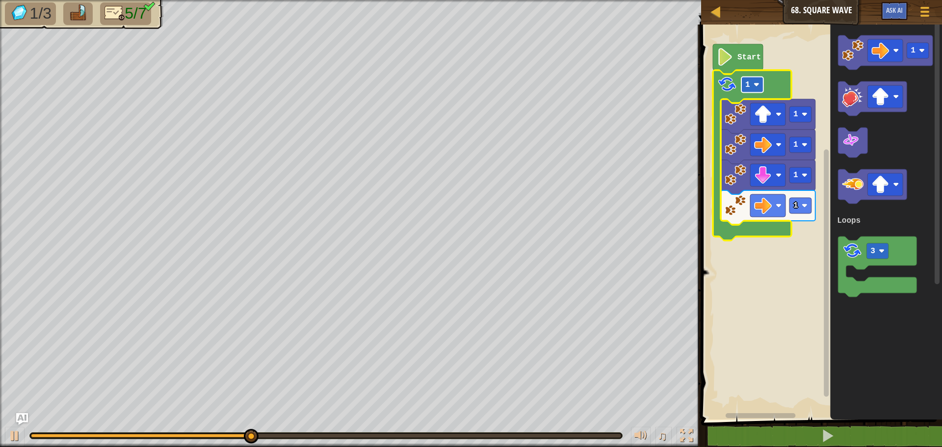
click at [756, 85] on image "Blockly Workspace" at bounding box center [757, 85] width 6 height 6
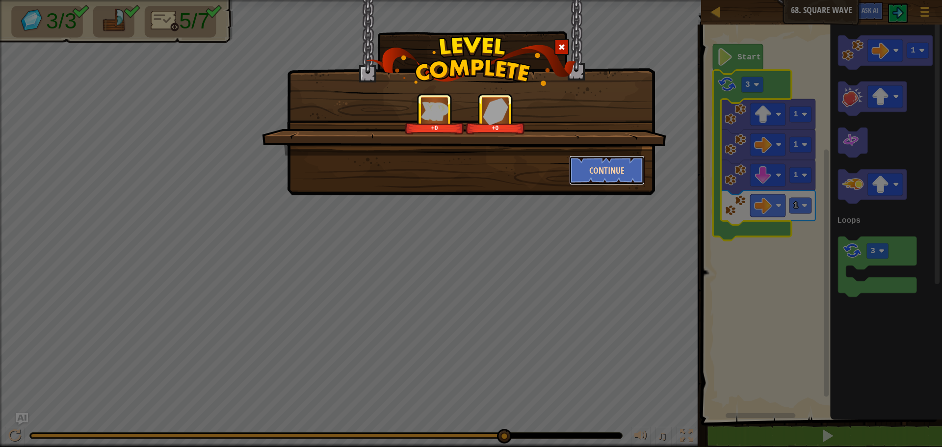
click at [580, 168] on button "Continue" at bounding box center [607, 170] width 76 height 29
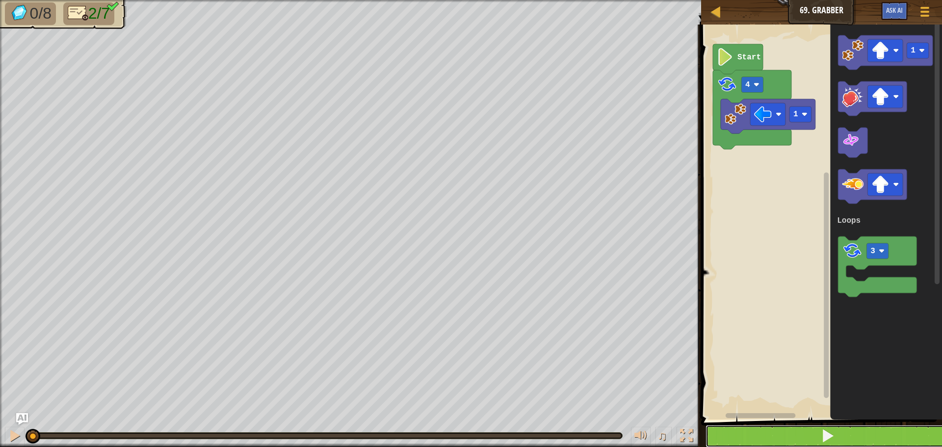
click at [784, 433] on button at bounding box center [828, 436] width 244 height 23
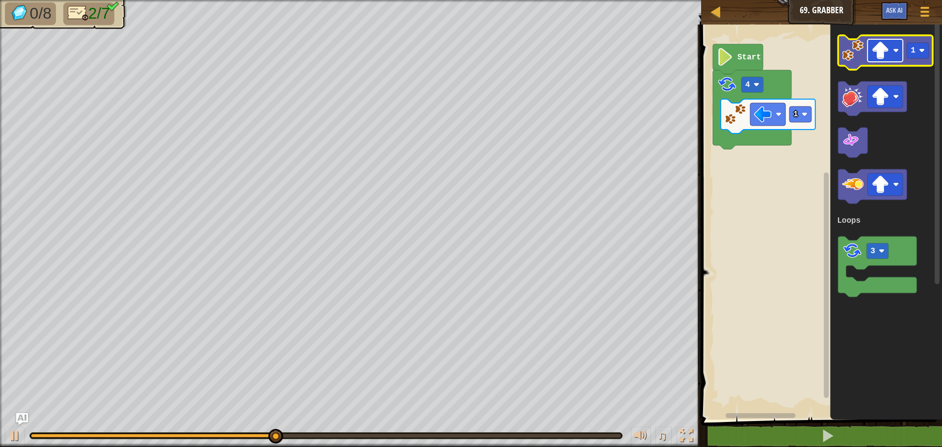
click at [893, 50] on rect "Blockly Workspace" at bounding box center [885, 50] width 35 height 23
click at [873, 46] on image "Blockly Workspace" at bounding box center [881, 51] width 18 height 18
click at [841, 49] on icon "Blockly Workspace" at bounding box center [885, 52] width 95 height 34
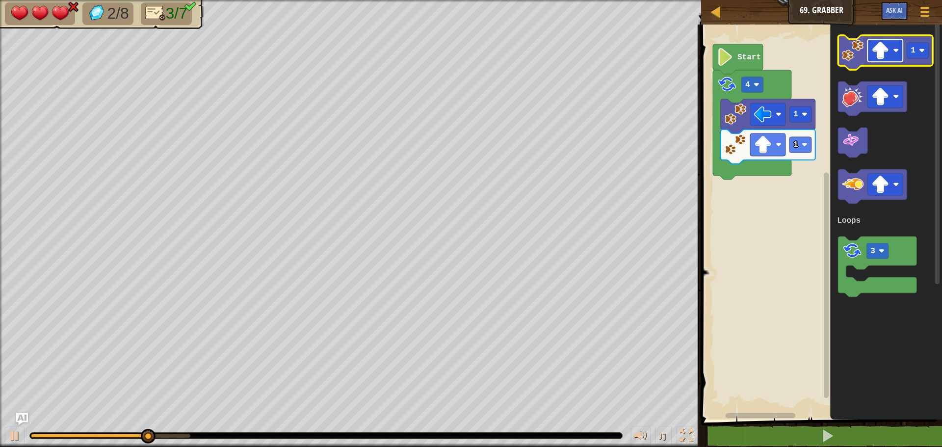
click at [876, 54] on image "Blockly Workspace" at bounding box center [881, 51] width 18 height 18
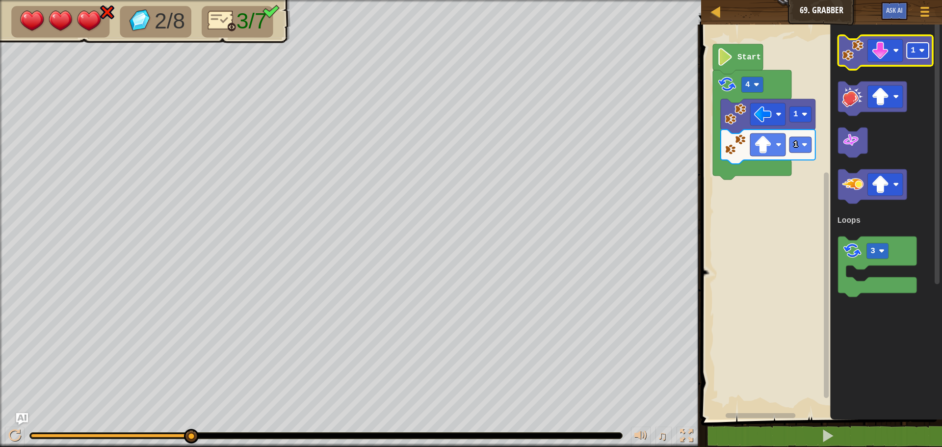
click at [922, 44] on rect "Blockly Workspace" at bounding box center [918, 51] width 22 height 16
click at [845, 46] on image "Blockly Workspace" at bounding box center [853, 51] width 22 height 22
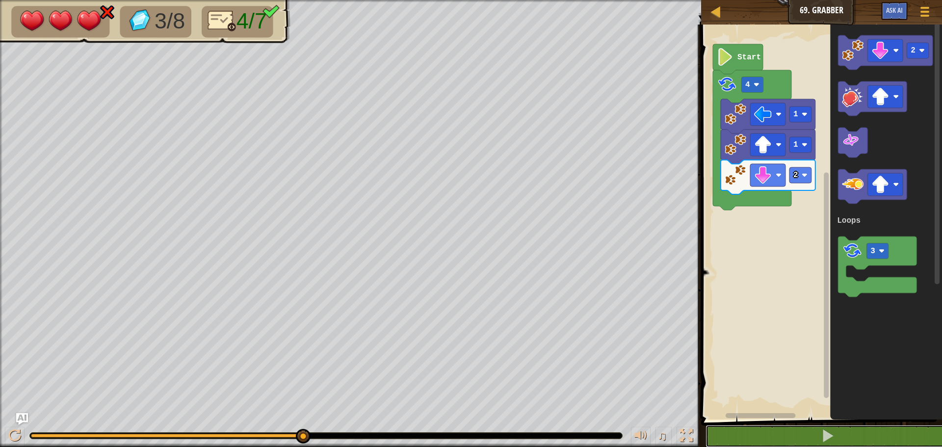
drag, startPoint x: 754, startPoint y: 427, endPoint x: 733, endPoint y: 415, distance: 25.1
click at [743, 423] on div "1 2 3 for i in range ( 0 , 4 ) : go ( 'left' , 1 ) הההההההההההההההההההההההההההה…" at bounding box center [820, 254] width 244 height 451
